Goal: Navigation & Orientation: Find specific page/section

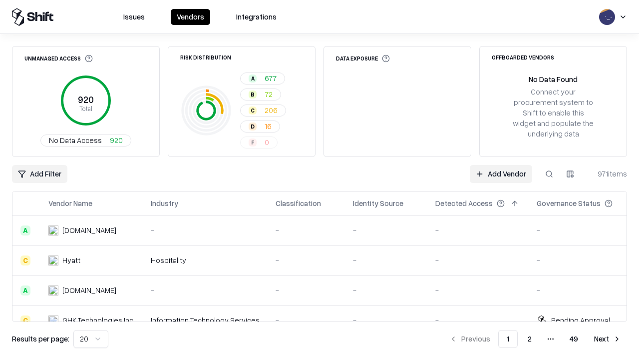
click at [91, 339] on html "Issues Vendors Integrations Unmanaged Access 920 Total No Data Access 920 Risk …" at bounding box center [319, 180] width 639 height 360
click at [608, 339] on button "Next" at bounding box center [607, 339] width 39 height 18
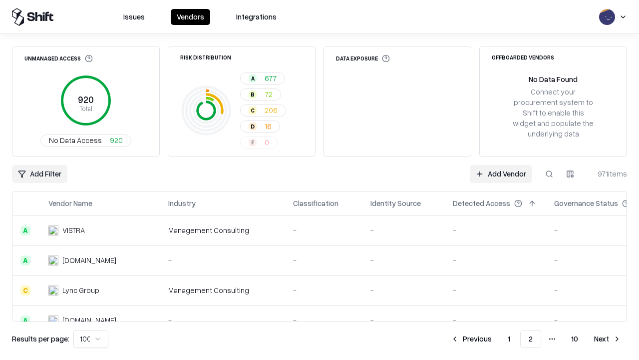
click at [608, 339] on button "Next" at bounding box center [607, 339] width 39 height 18
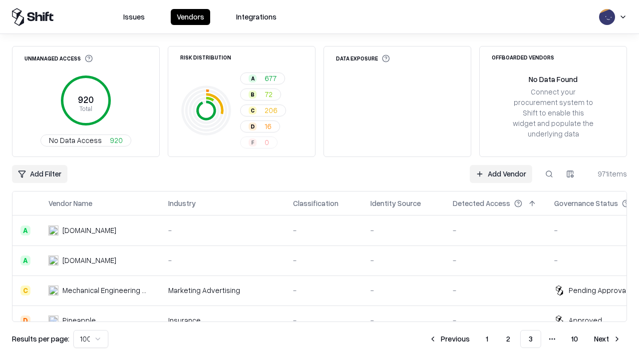
click at [608, 339] on button "Next" at bounding box center [607, 339] width 39 height 18
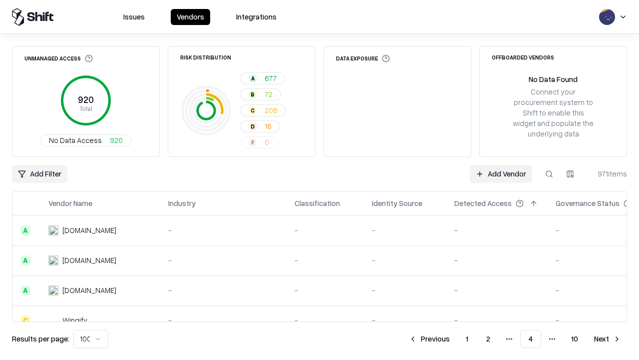
click at [608, 339] on button "Next" at bounding box center [607, 339] width 39 height 18
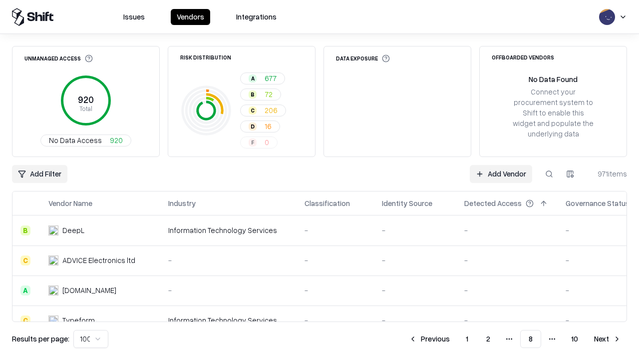
click at [608, 339] on button "Next" at bounding box center [607, 339] width 39 height 18
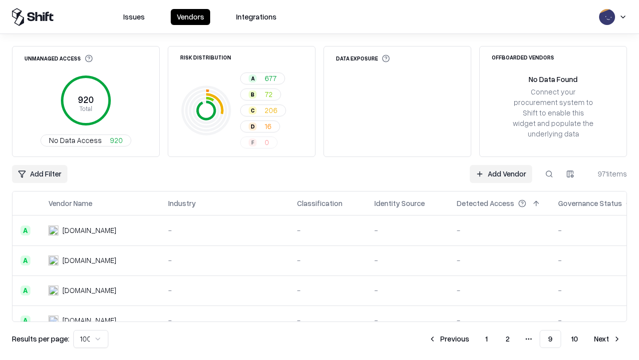
click at [608, 339] on button "Next" at bounding box center [607, 339] width 39 height 18
click at [472, 339] on button "Previous" at bounding box center [471, 339] width 53 height 18
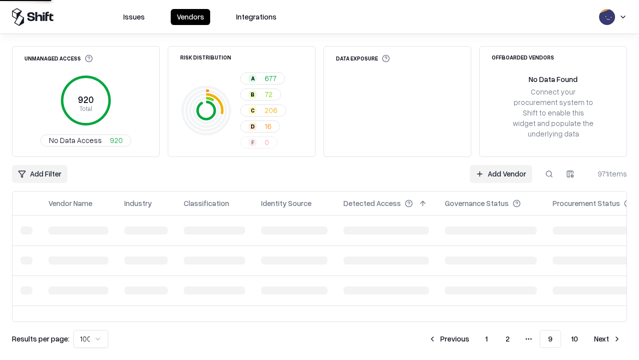
click at [449, 339] on button "Previous" at bounding box center [449, 339] width 53 height 18
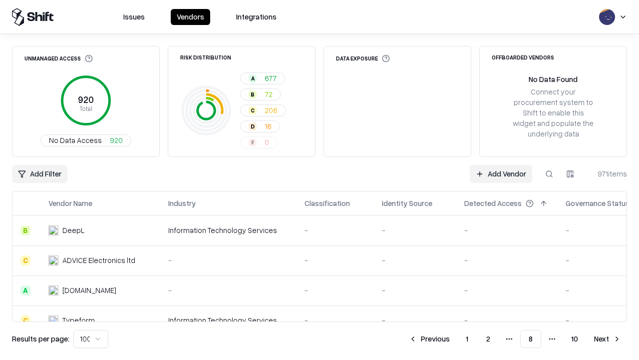
click at [430, 339] on button "Previous" at bounding box center [429, 339] width 53 height 18
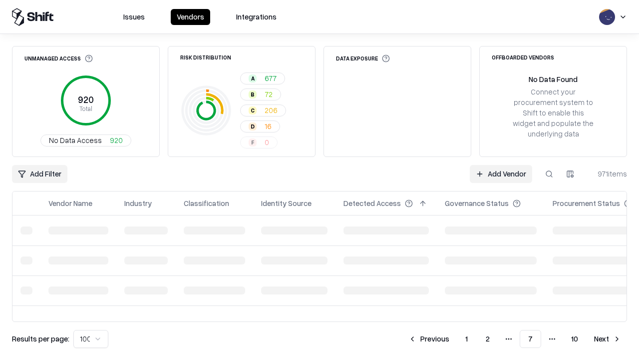
click at [429, 339] on button "Previous" at bounding box center [429, 339] width 53 height 18
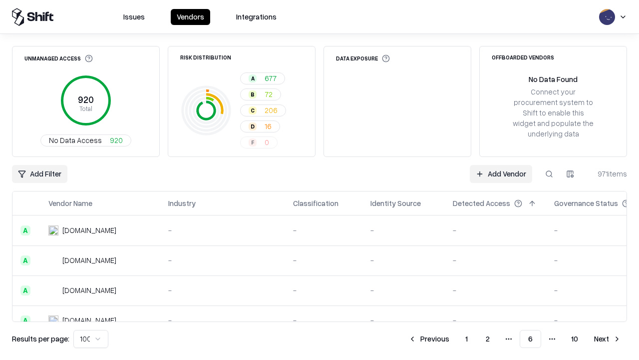
click at [429, 339] on button "Previous" at bounding box center [429, 339] width 53 height 18
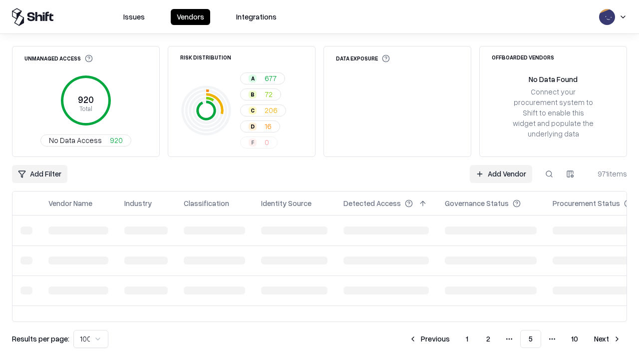
click at [430, 339] on button "Previous" at bounding box center [429, 339] width 53 height 18
